Goal: Task Accomplishment & Management: Use online tool/utility

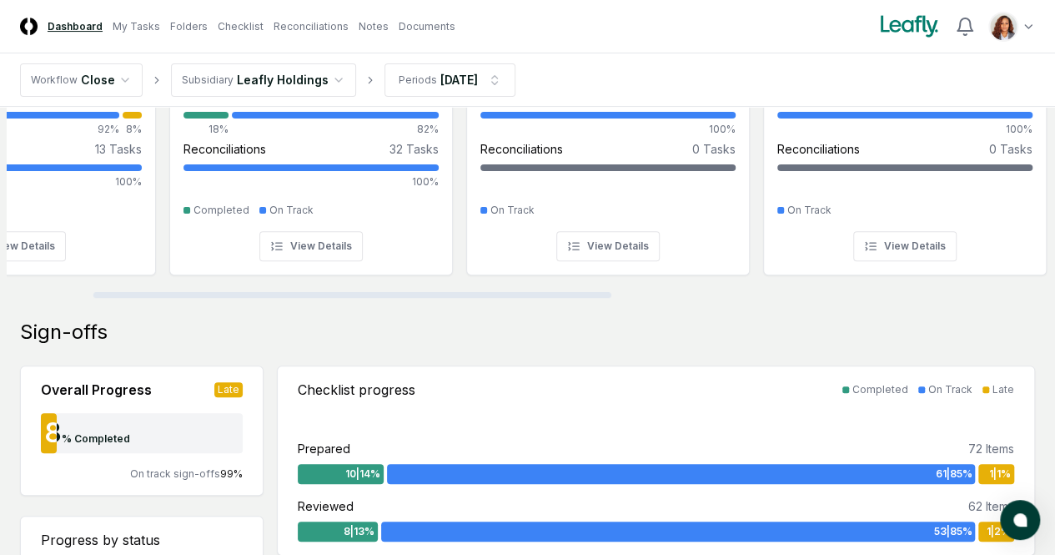
scroll to position [0, 453]
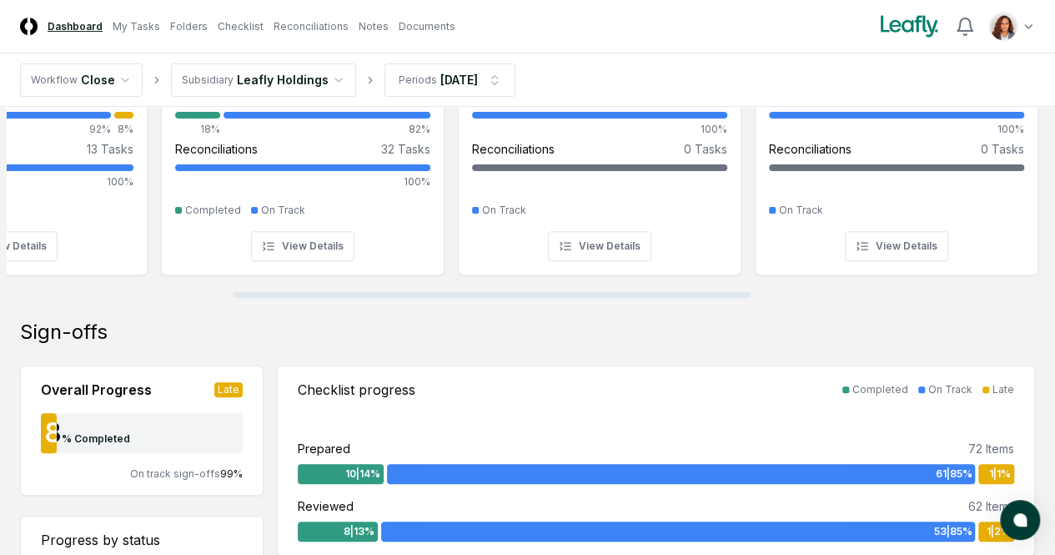
drag, startPoint x: 380, startPoint y: 293, endPoint x: 605, endPoint y: 294, distance: 225.2
click at [605, 294] on div at bounding box center [492, 295] width 518 height 6
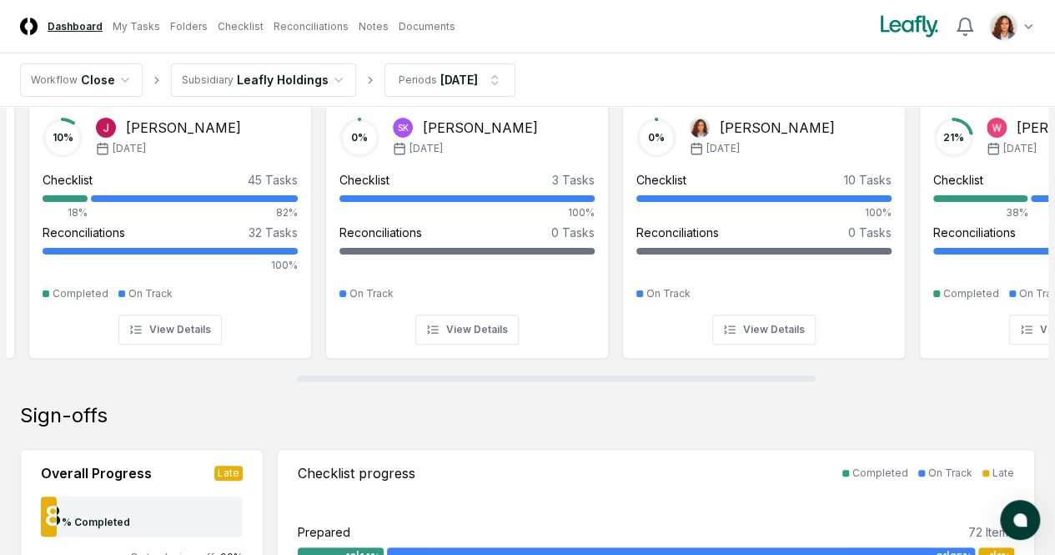
scroll to position [0, 644]
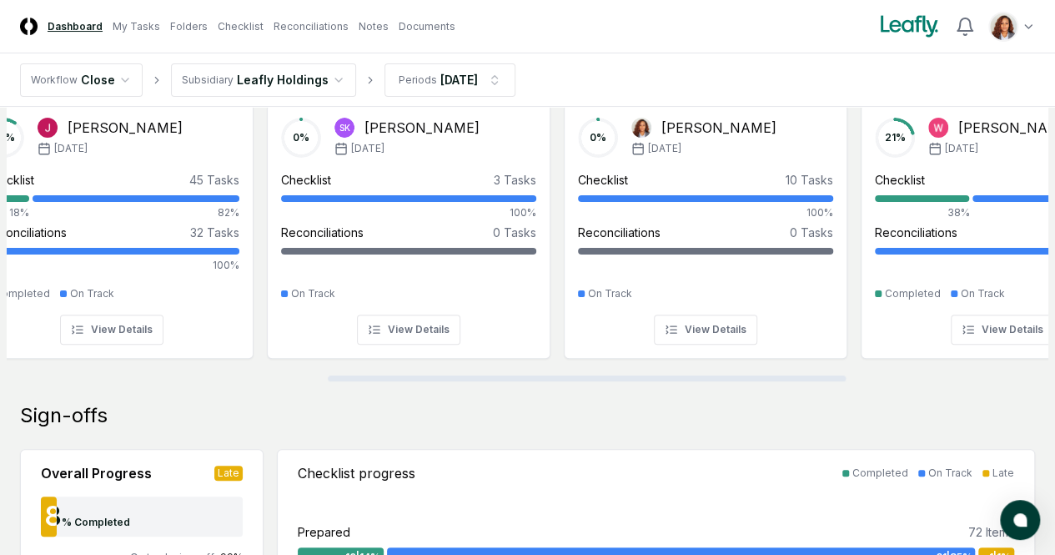
drag, startPoint x: 664, startPoint y: 378, endPoint x: 759, endPoint y: 379, distance: 95.1
click at [759, 379] on div at bounding box center [587, 378] width 518 height 6
click at [716, 125] on div "[PERSON_NAME]" at bounding box center [718, 128] width 115 height 20
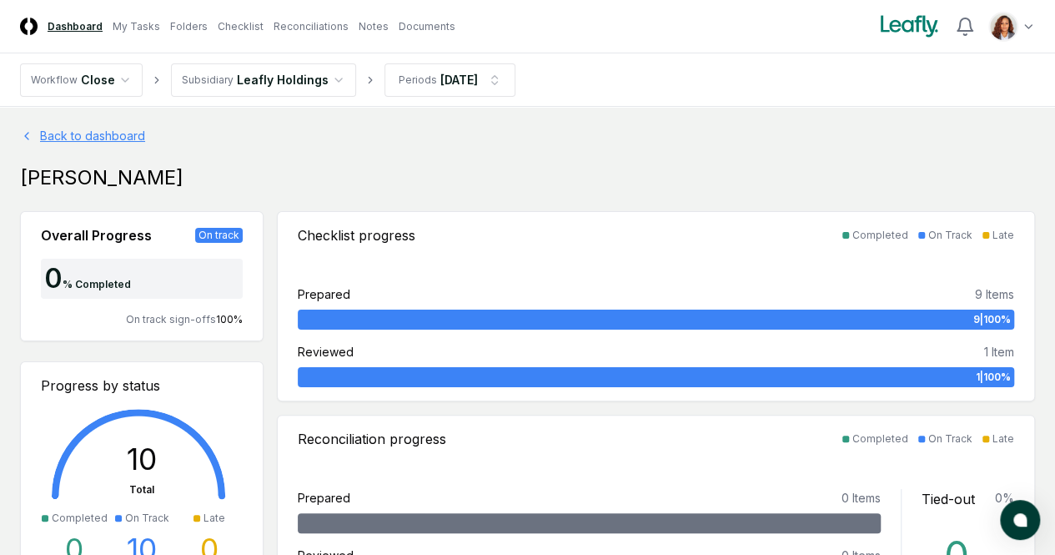
click at [442, 138] on link "Back to dashboard" at bounding box center [527, 136] width 1015 height 18
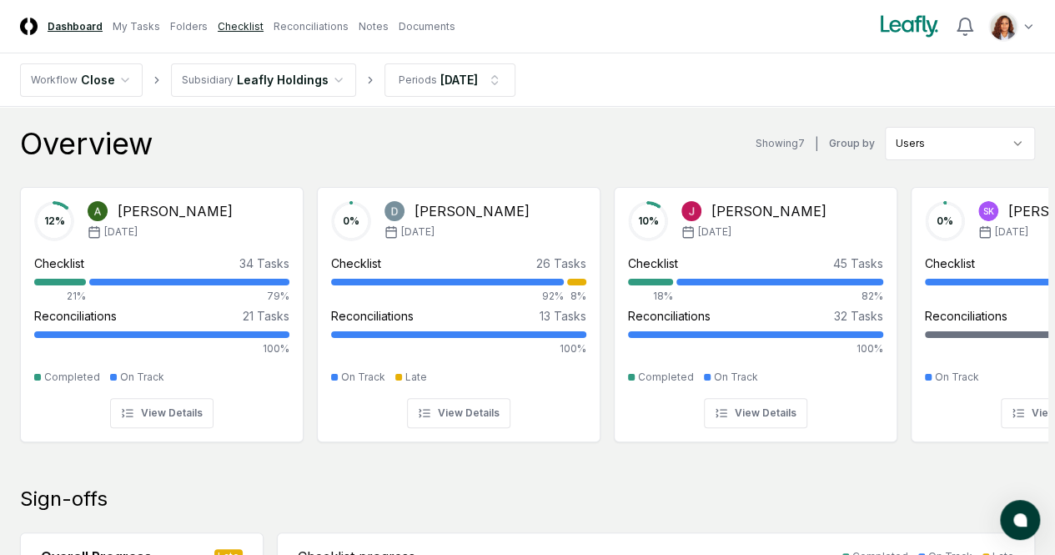
click at [248, 23] on link "Checklist" at bounding box center [241, 26] width 46 height 15
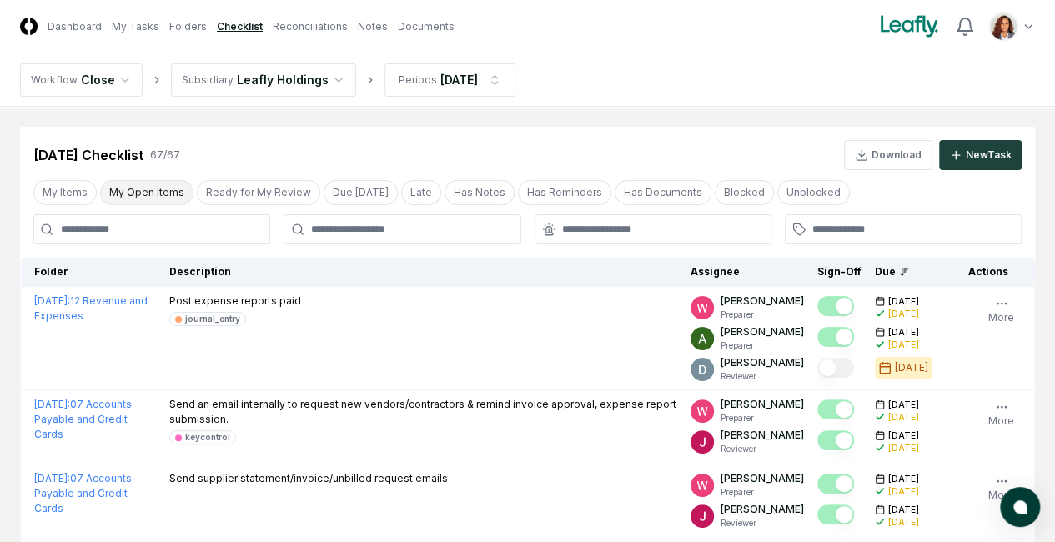
click at [156, 186] on button "My Open Items" at bounding box center [146, 192] width 93 height 25
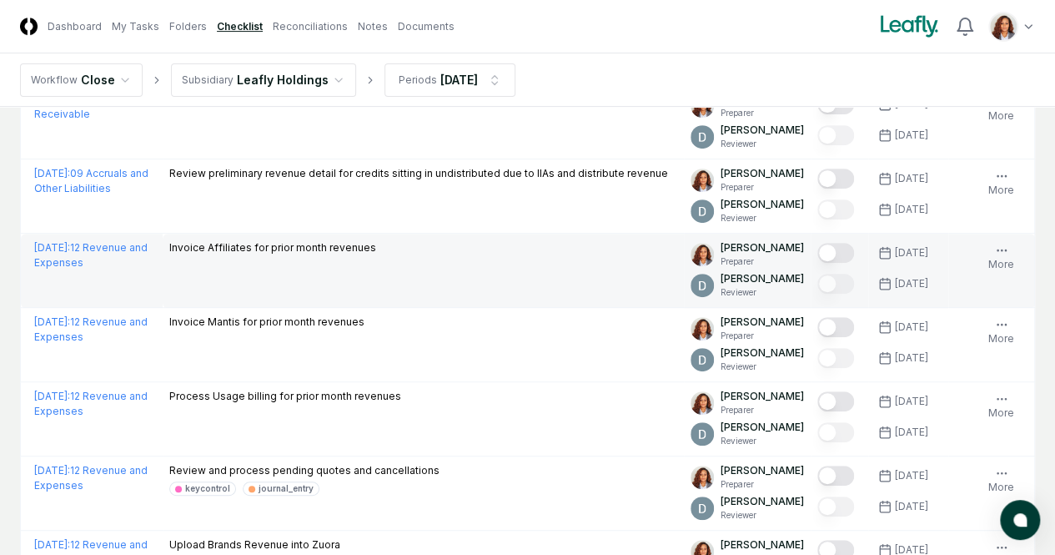
scroll to position [334, 0]
